Goal: Task Accomplishment & Management: Complete application form

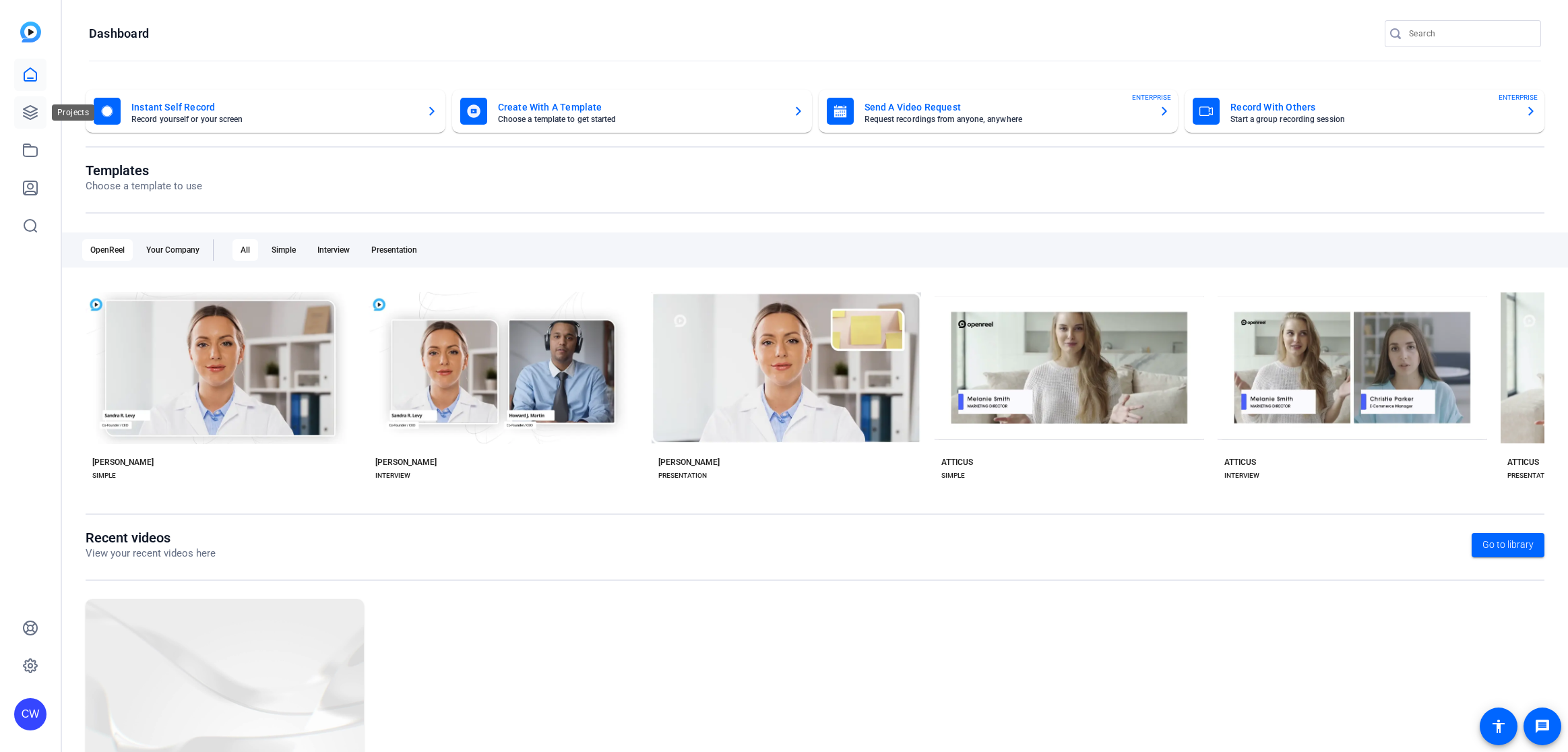
click at [26, 114] on icon at bounding box center [30, 112] width 13 height 13
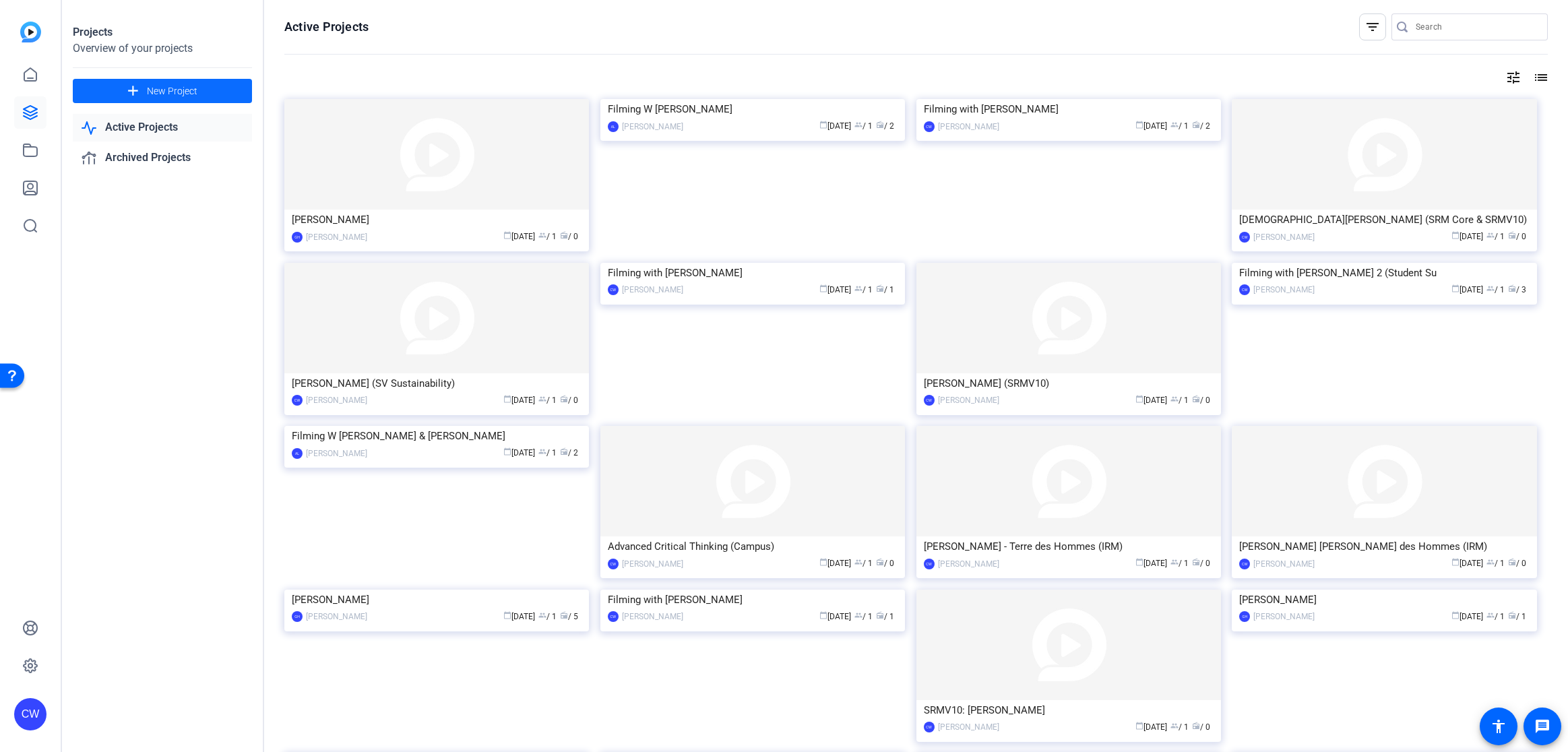
click at [192, 93] on span "New Project" at bounding box center [171, 91] width 50 height 14
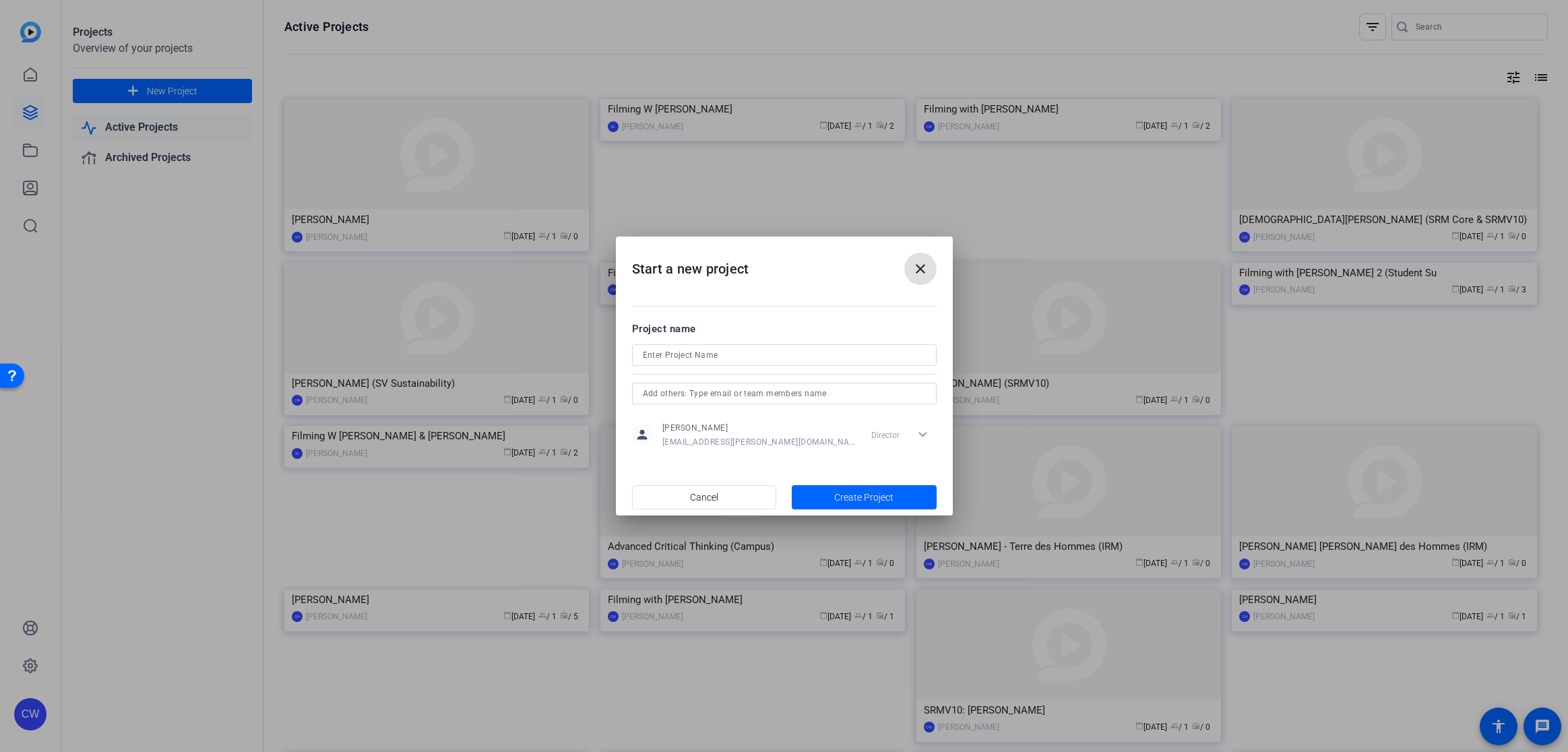
click at [690, 358] on input at bounding box center [784, 354] width 283 height 16
type input "[PERSON_NAME] (Campus)"
click at [848, 496] on span "Create Project" at bounding box center [864, 497] width 60 height 14
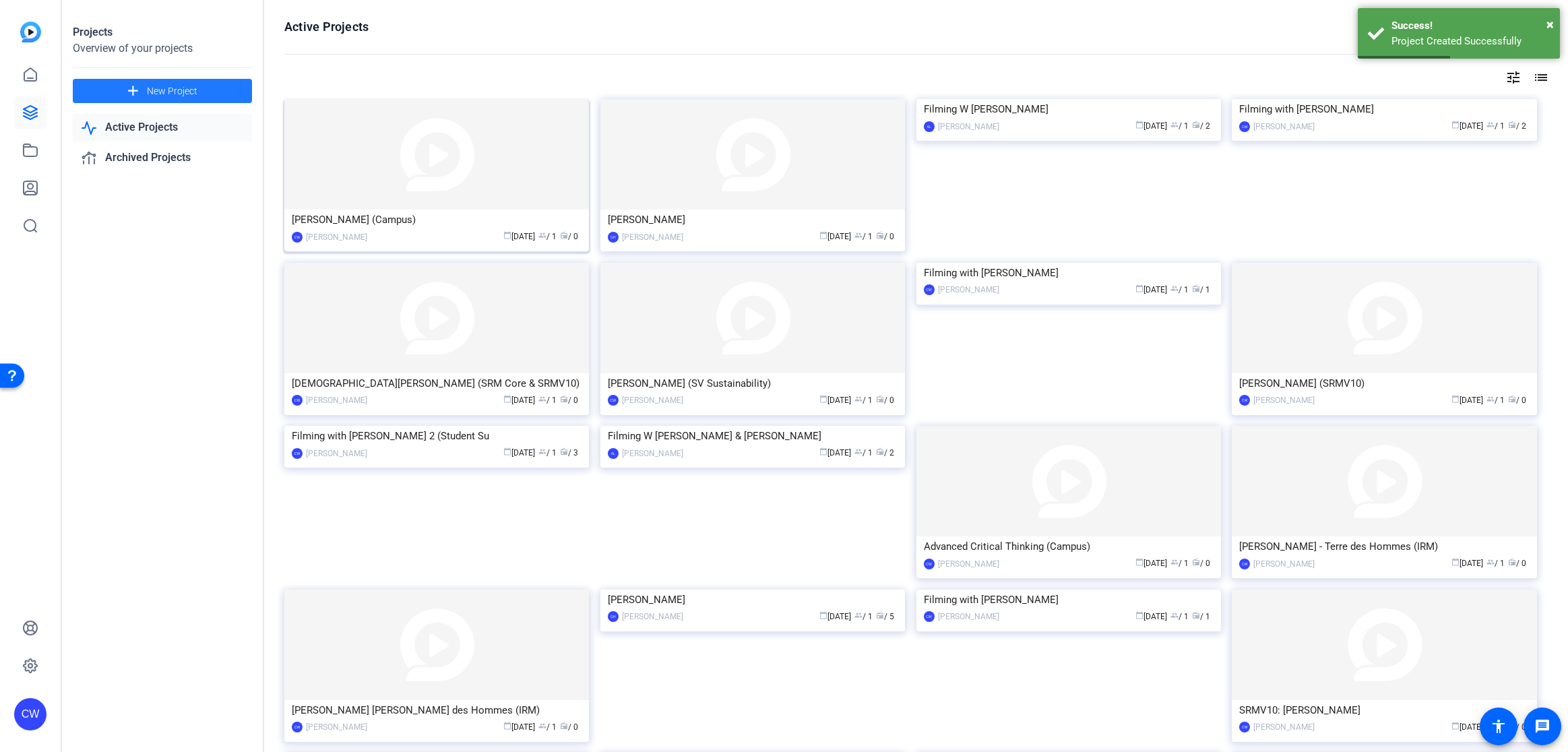
click at [409, 161] on img at bounding box center [437, 154] width 304 height 111
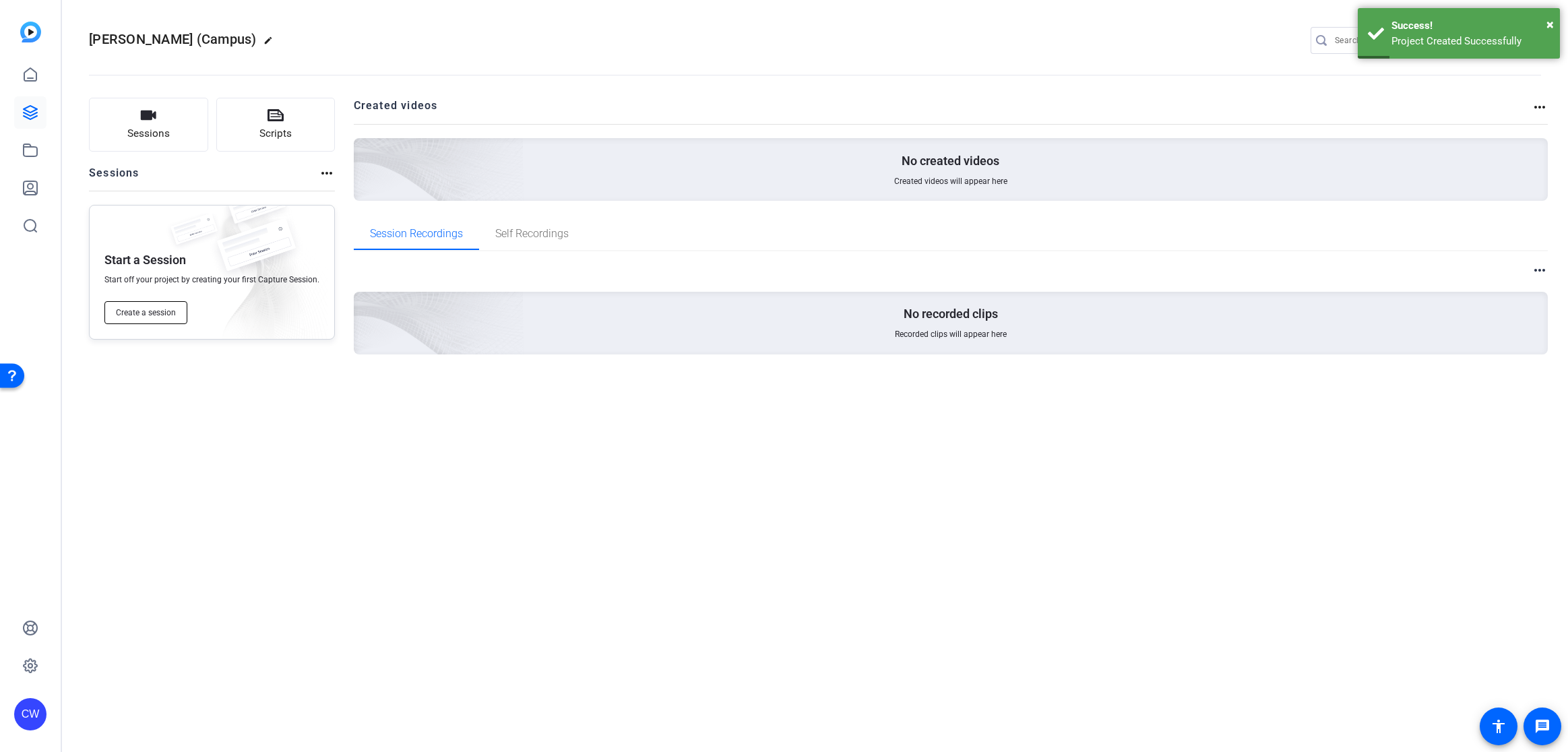
click at [151, 316] on span "Create a session" at bounding box center [146, 312] width 60 height 10
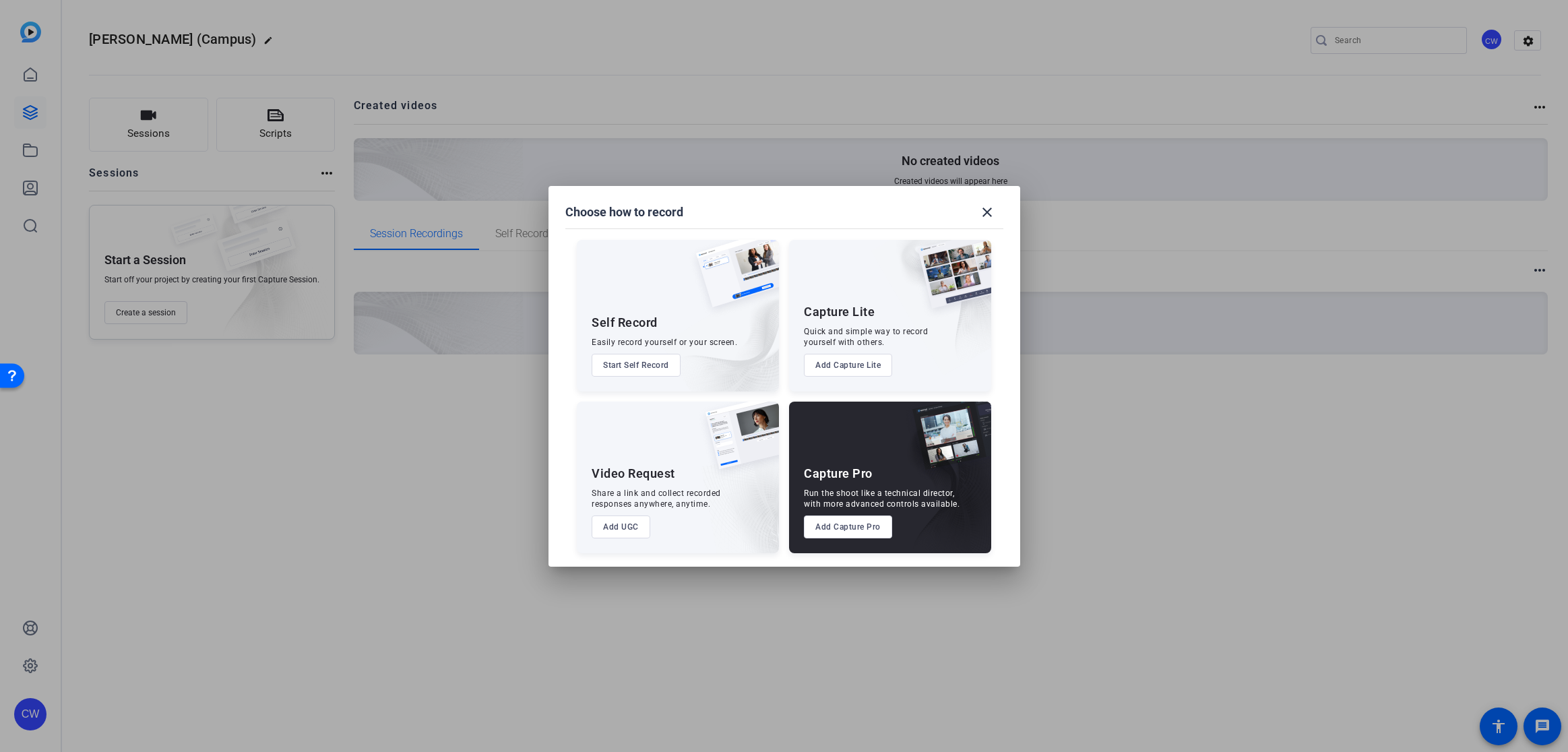
click at [856, 531] on button "Add Capture Pro" at bounding box center [847, 526] width 88 height 23
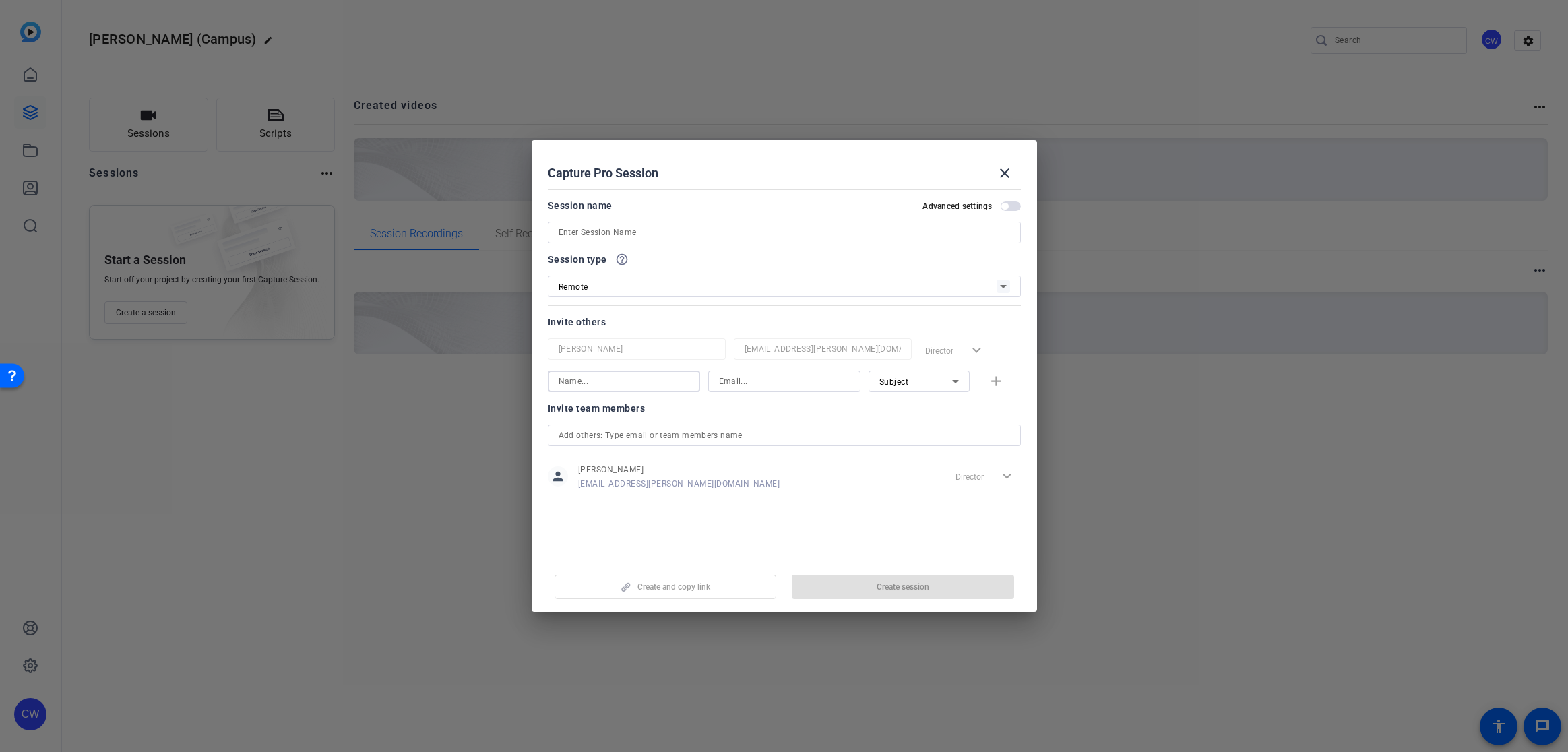
click at [622, 385] on input at bounding box center [624, 381] width 130 height 16
type input "[PERSON_NAME]"
click at [733, 381] on input at bounding box center [784, 381] width 130 height 16
paste input "[EMAIL_ADDRESS][DOMAIN_NAME]"
type input "[EMAIL_ADDRESS][DOMAIN_NAME]"
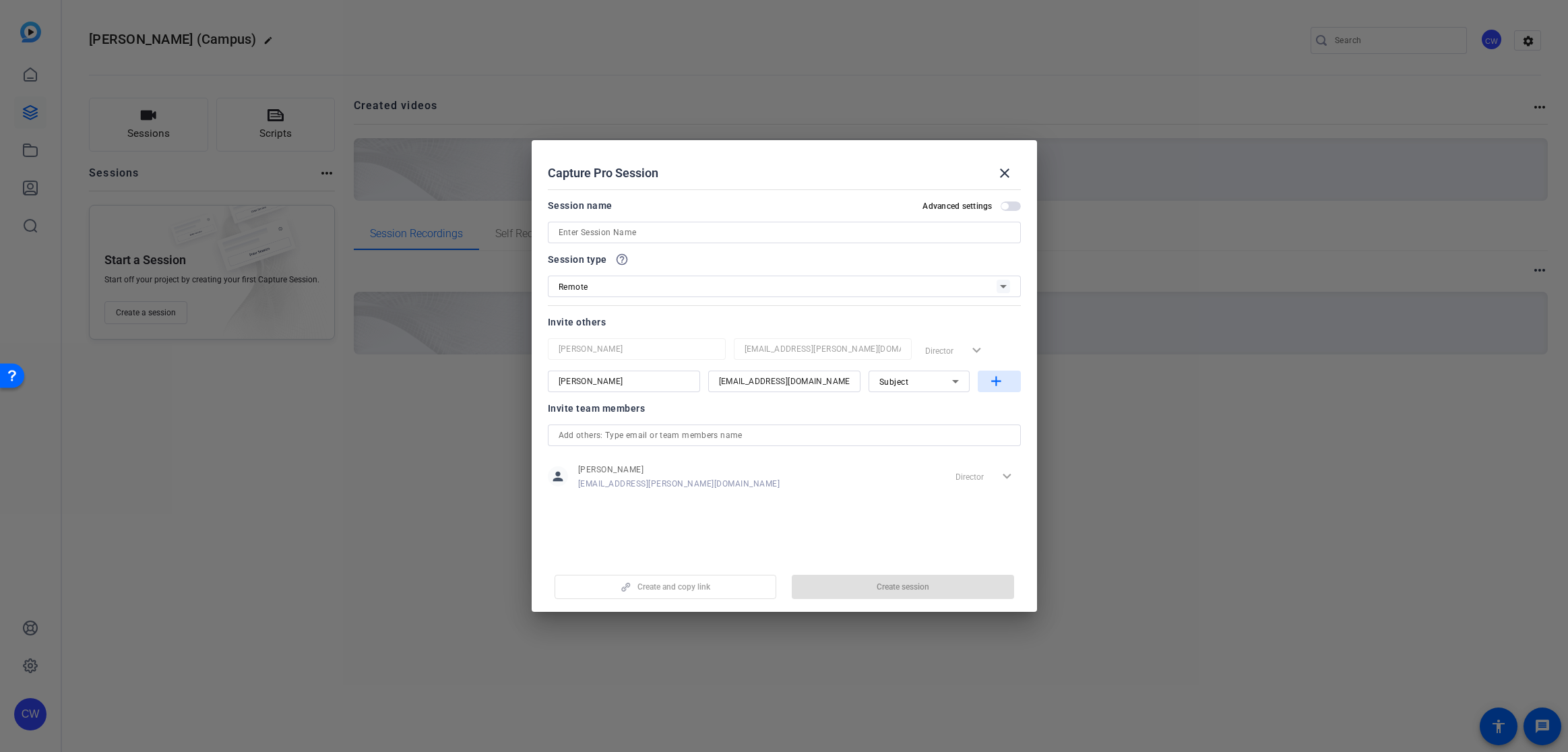
click at [998, 381] on mat-icon "add" at bounding box center [996, 382] width 17 height 17
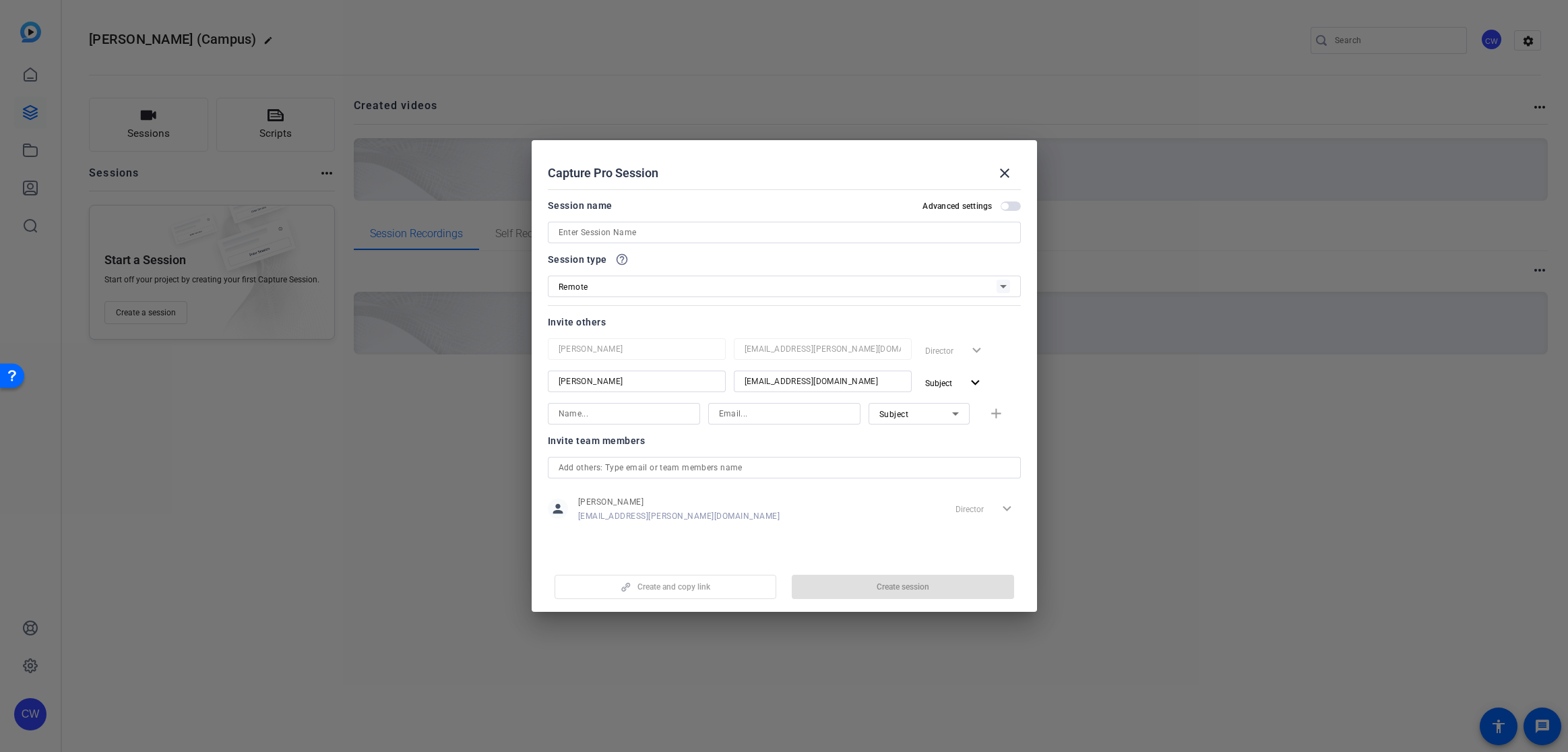
click at [607, 415] on input at bounding box center [624, 413] width 130 height 16
type input "[PERSON_NAME]"
click at [736, 415] on input at bounding box center [784, 413] width 130 height 16
paste input "[PERSON_NAME][EMAIL_ADDRESS][PERSON_NAME][DOMAIN_NAME]"
type input "[PERSON_NAME][EMAIL_ADDRESS][PERSON_NAME][DOMAIN_NAME]"
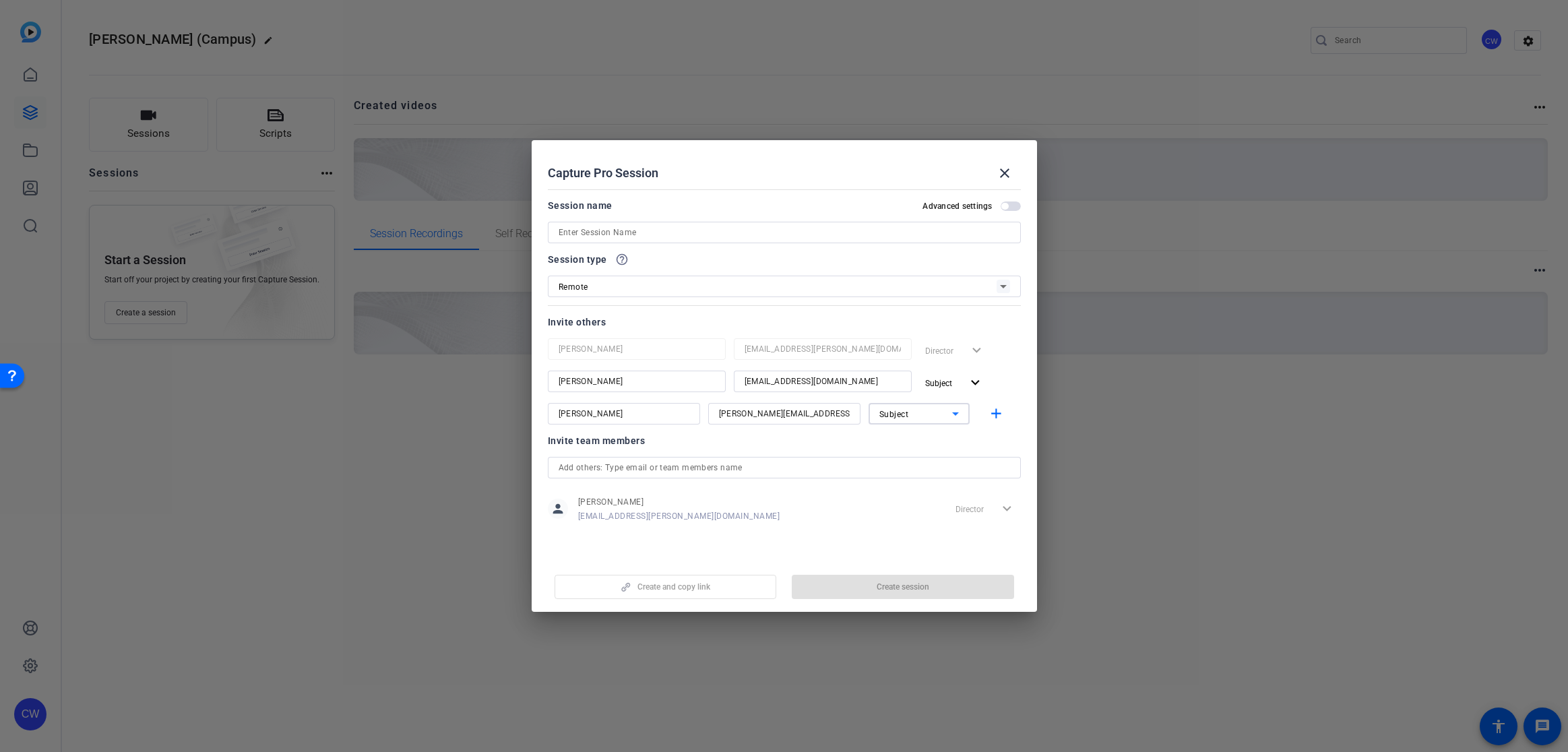
click at [958, 414] on icon at bounding box center [955, 413] width 16 height 16
click at [924, 461] on mat-option "Watcher" at bounding box center [919, 462] width 101 height 22
click at [998, 416] on mat-icon "add" at bounding box center [996, 414] width 17 height 17
click at [576, 234] on input at bounding box center [784, 231] width 452 height 16
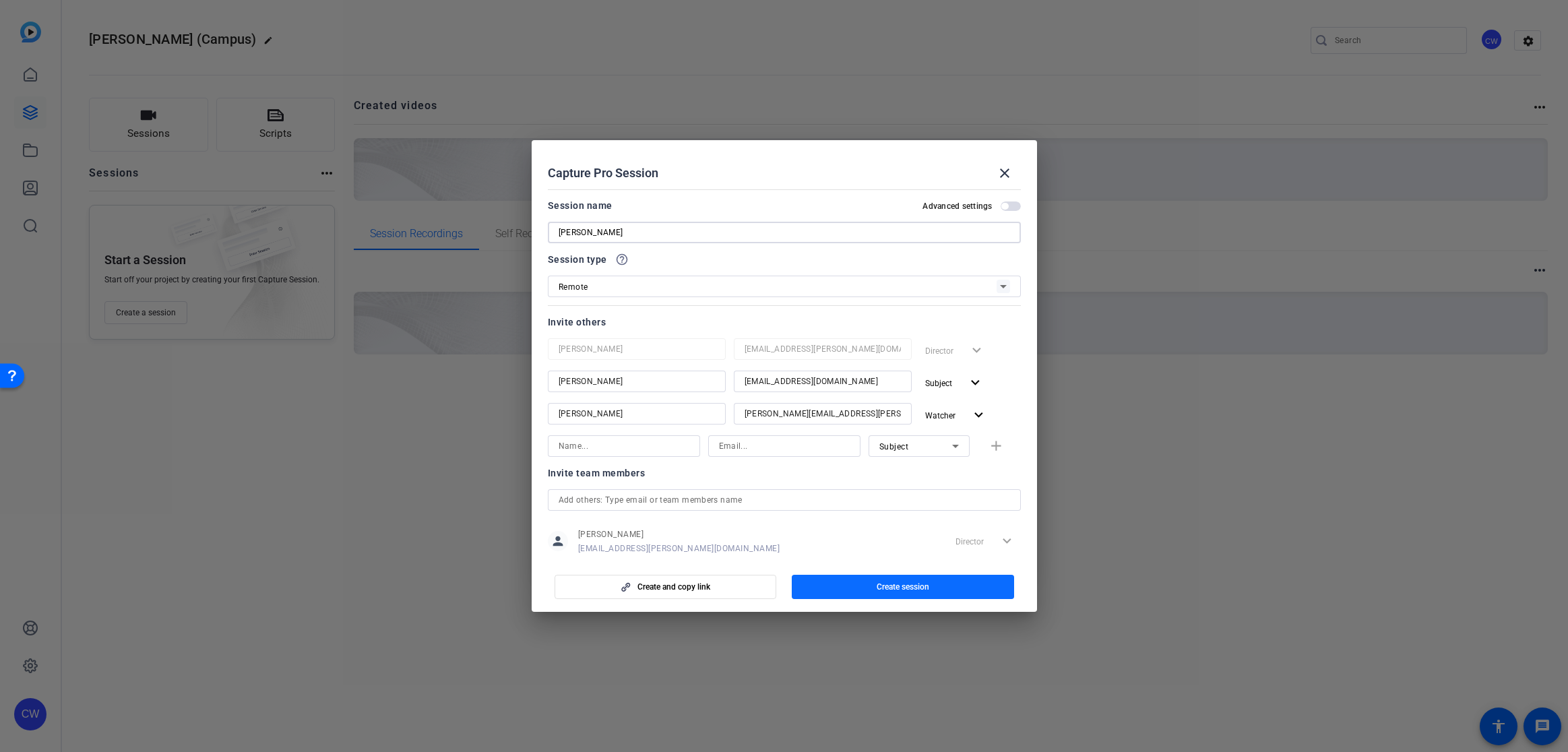
type input "[PERSON_NAME]"
click at [921, 592] on span "button" at bounding box center [903, 587] width 222 height 32
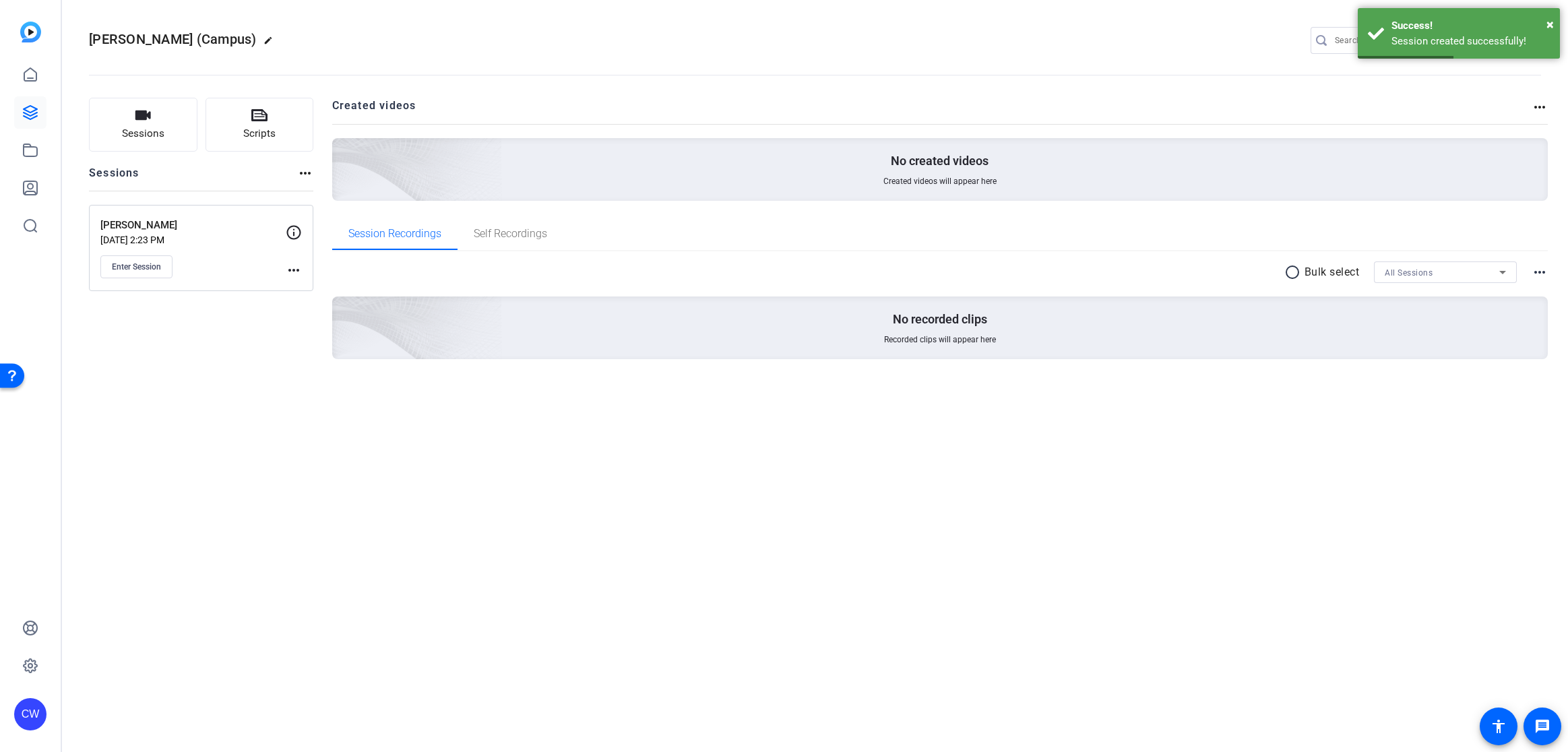
click at [295, 272] on mat-icon "more_horiz" at bounding box center [293, 269] width 16 height 16
click at [306, 288] on span "Edit Session" at bounding box center [327, 289] width 61 height 16
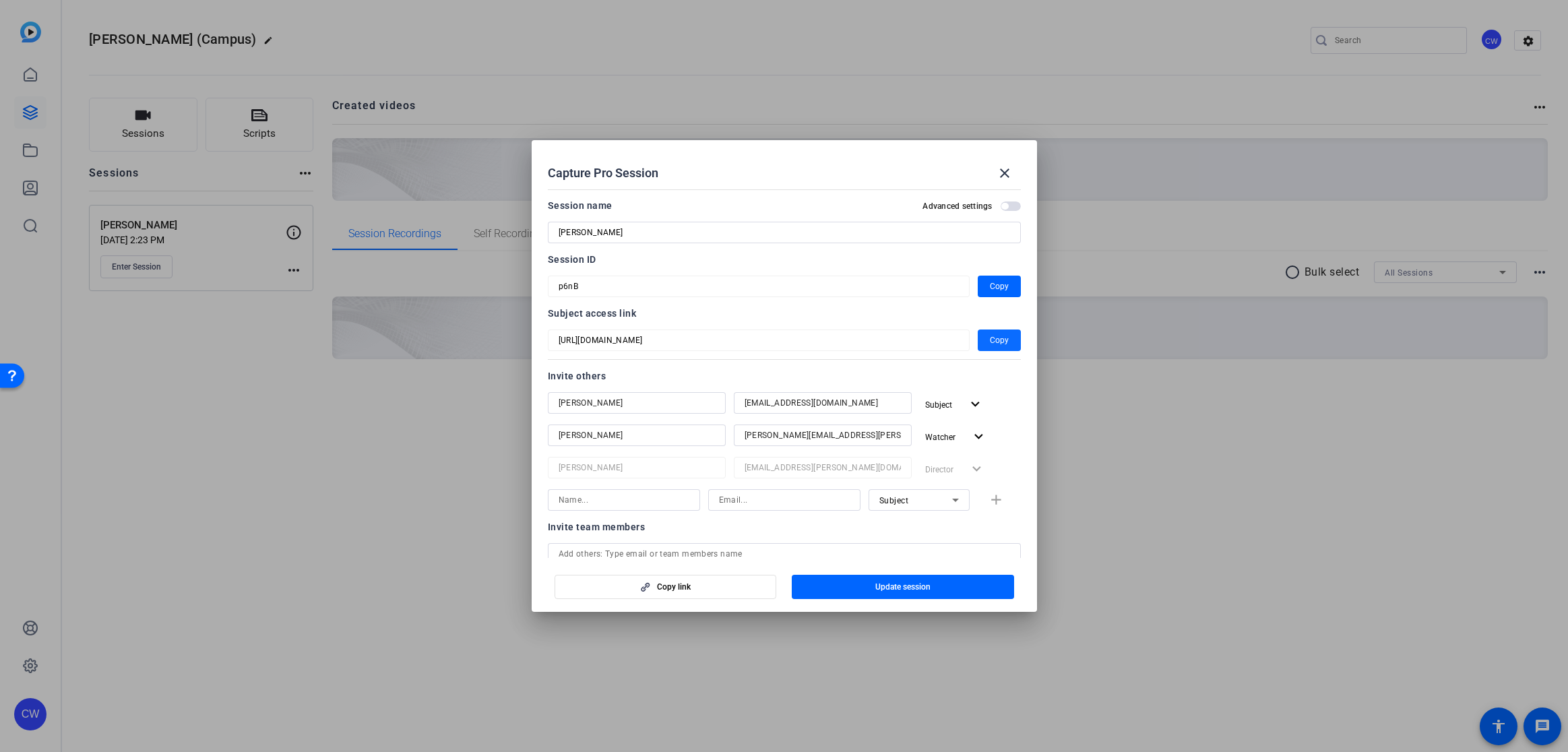
drag, startPoint x: 1000, startPoint y: 340, endPoint x: 991, endPoint y: 339, distance: 9.1
click at [1000, 340] on span "Copy" at bounding box center [999, 339] width 19 height 16
click at [992, 285] on span "Copy" at bounding box center [999, 285] width 19 height 16
